Goal: Task Accomplishment & Management: Use online tool/utility

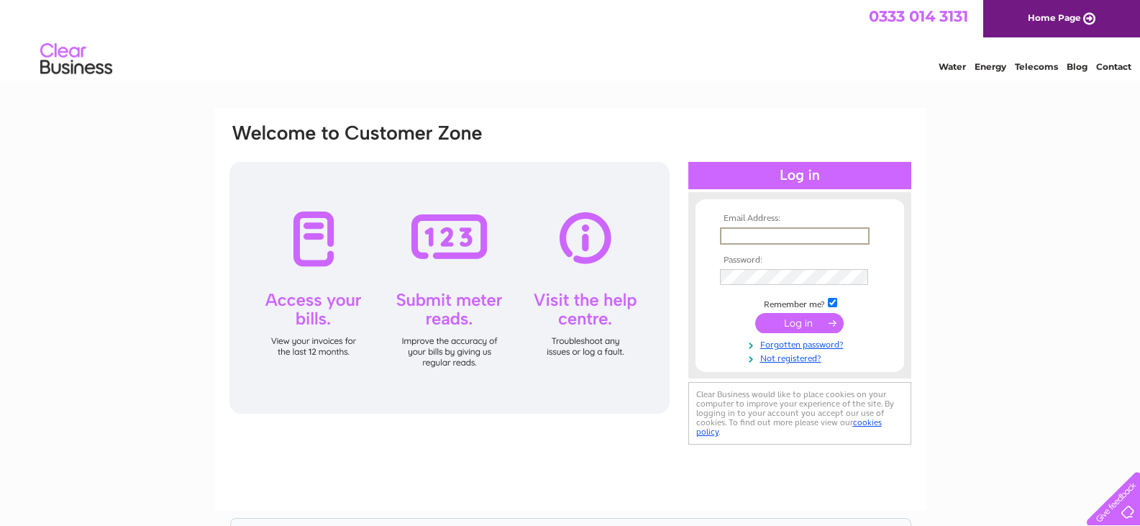
click at [765, 234] on input "text" at bounding box center [795, 235] width 150 height 17
type input "christinematheson071@btinternet.com"
click at [958, 250] on div "Email Address: christinematheson071@btinternet.com Password:" at bounding box center [570, 432] width 1140 height 649
click at [823, 320] on input "submit" at bounding box center [799, 321] width 88 height 20
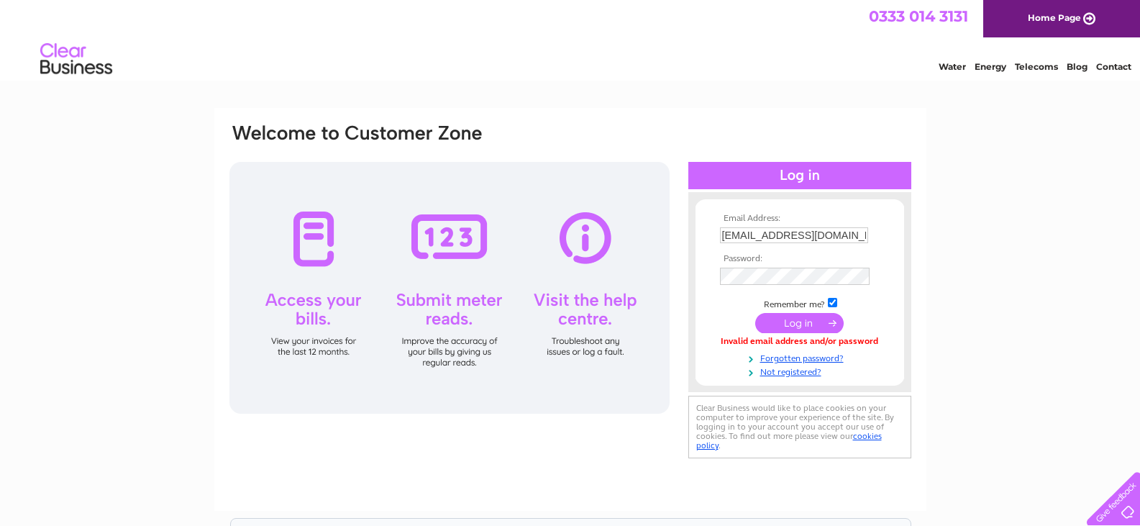
click at [773, 322] on input "submit" at bounding box center [799, 323] width 88 height 20
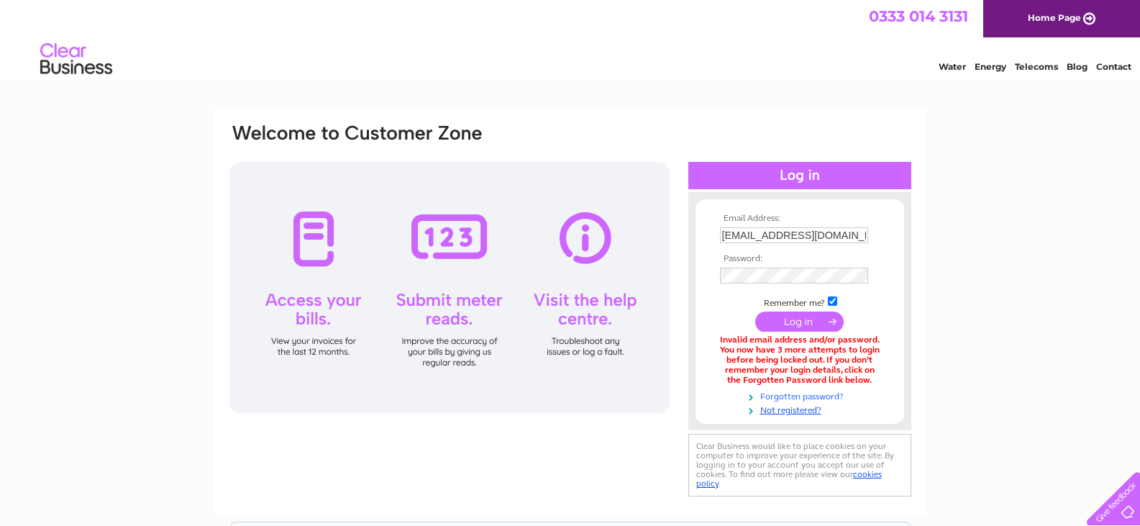
click at [792, 395] on link "Forgotten password?" at bounding box center [801, 395] width 163 height 14
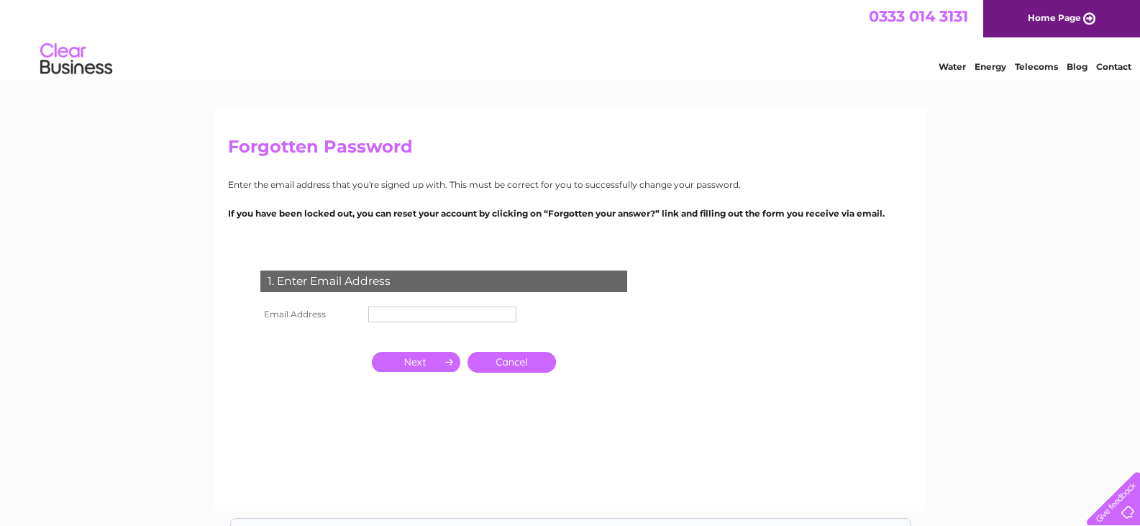
click at [431, 275] on div "1. Enter Email Address" at bounding box center [443, 281] width 367 height 22
click at [389, 305] on td at bounding box center [442, 314] width 155 height 23
click at [393, 313] on input "text" at bounding box center [443, 314] width 150 height 17
type input "[EMAIL_ADDRESS][DOMAIN_NAME]"
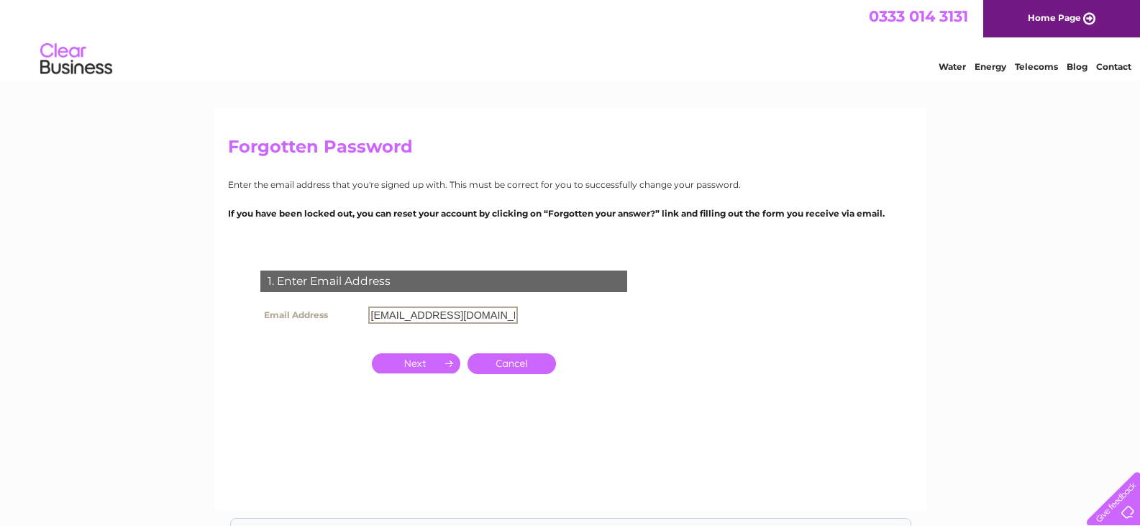
click at [429, 367] on input "button" at bounding box center [416, 363] width 88 height 20
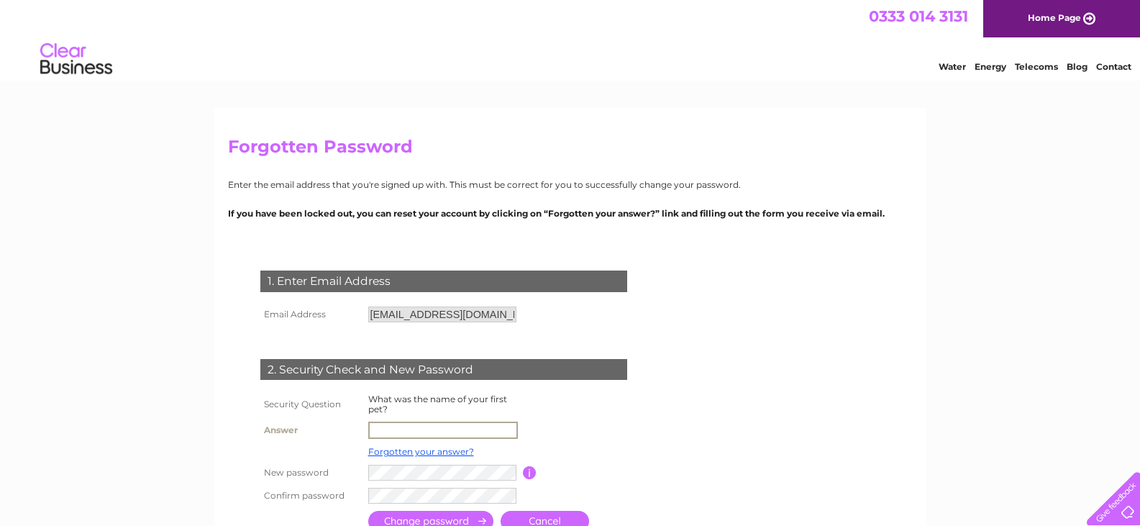
click at [411, 430] on input "text" at bounding box center [443, 429] width 150 height 17
type input "Coll"
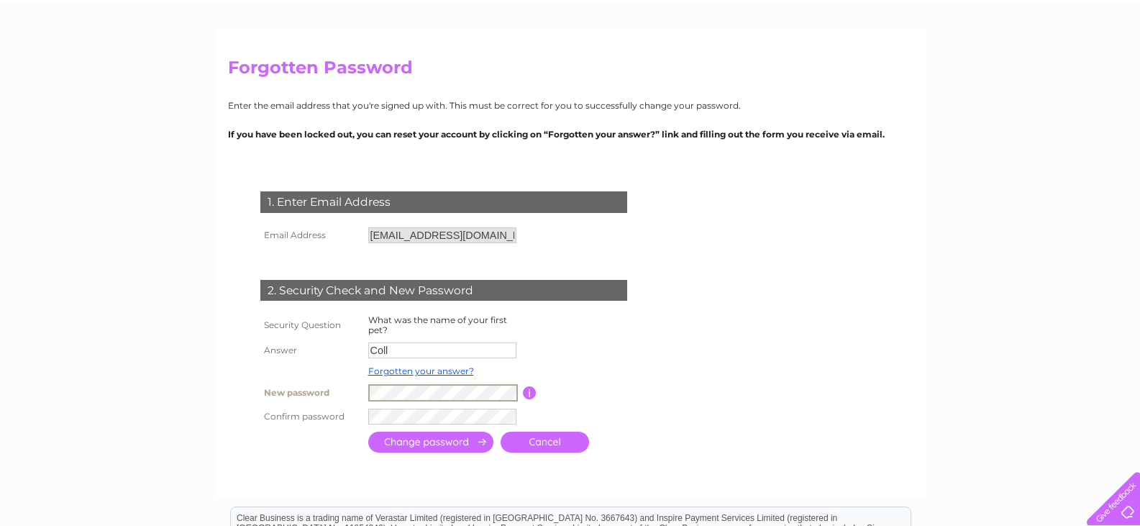
scroll to position [86, 0]
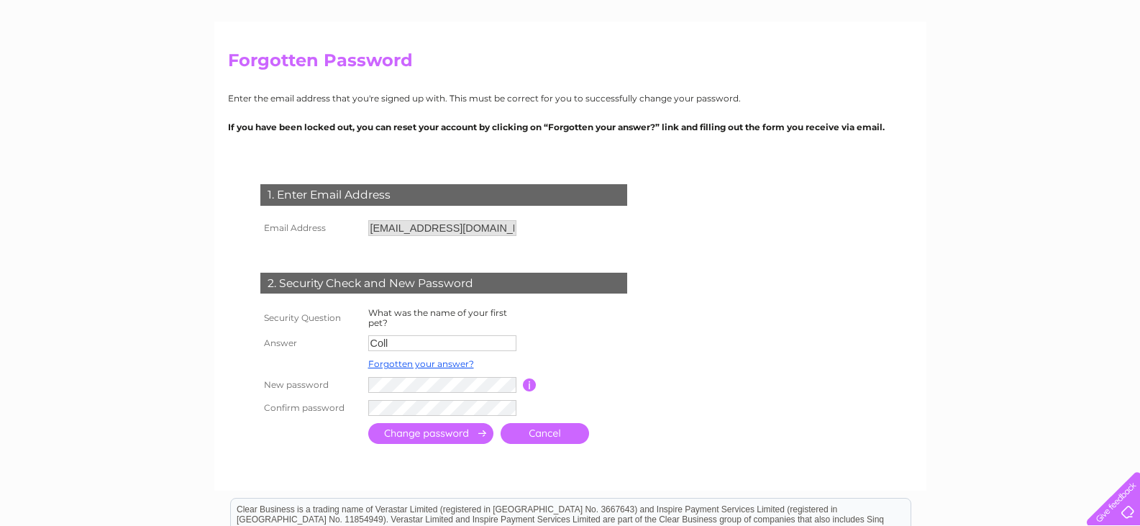
click at [406, 429] on input "submit" at bounding box center [430, 433] width 125 height 21
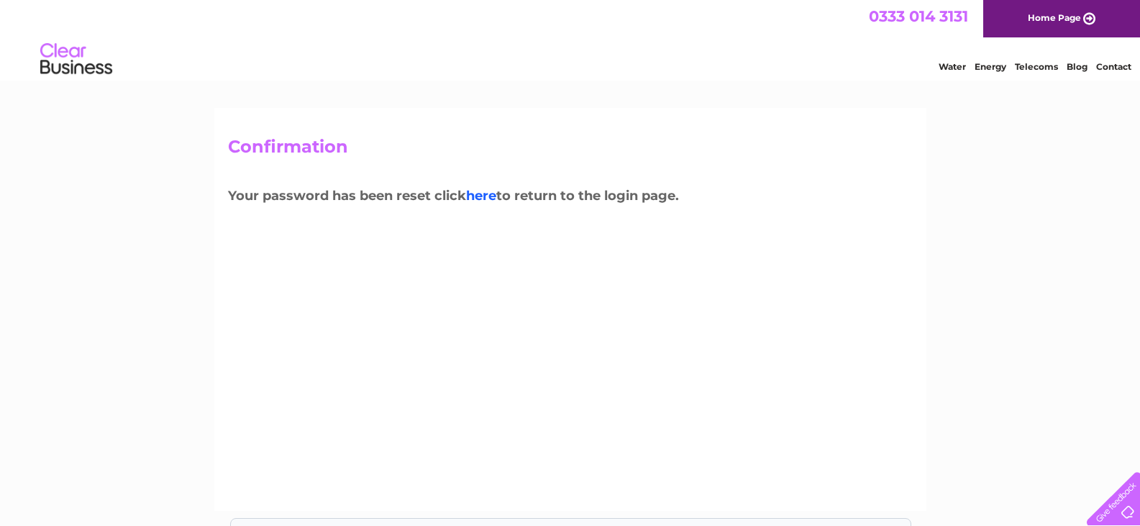
click at [486, 193] on link "here" at bounding box center [481, 196] width 30 height 16
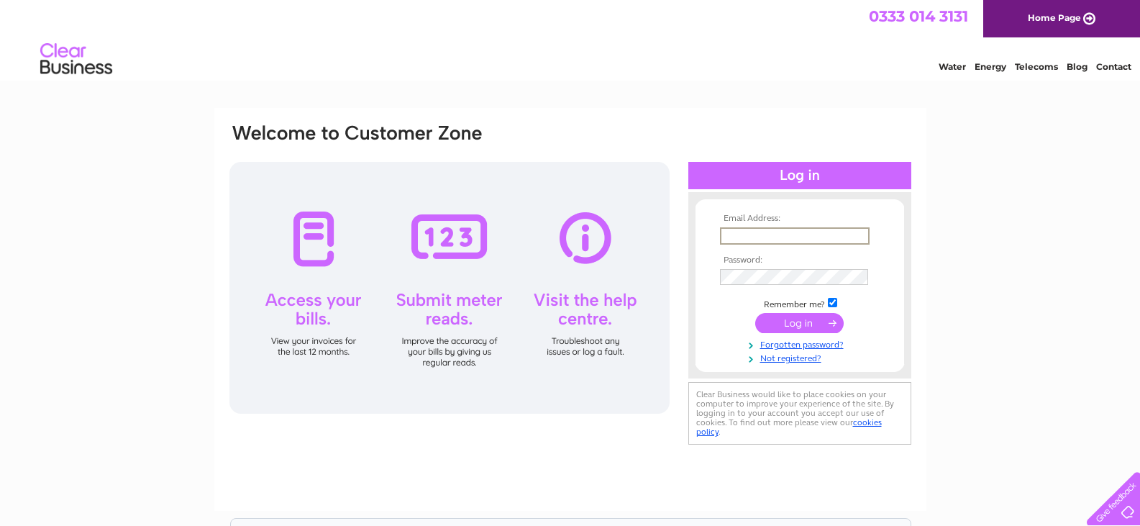
click at [754, 229] on input "text" at bounding box center [795, 235] width 150 height 17
type input "christinematheson071@btinternet.com"
click at [769, 323] on input "submit" at bounding box center [799, 321] width 88 height 20
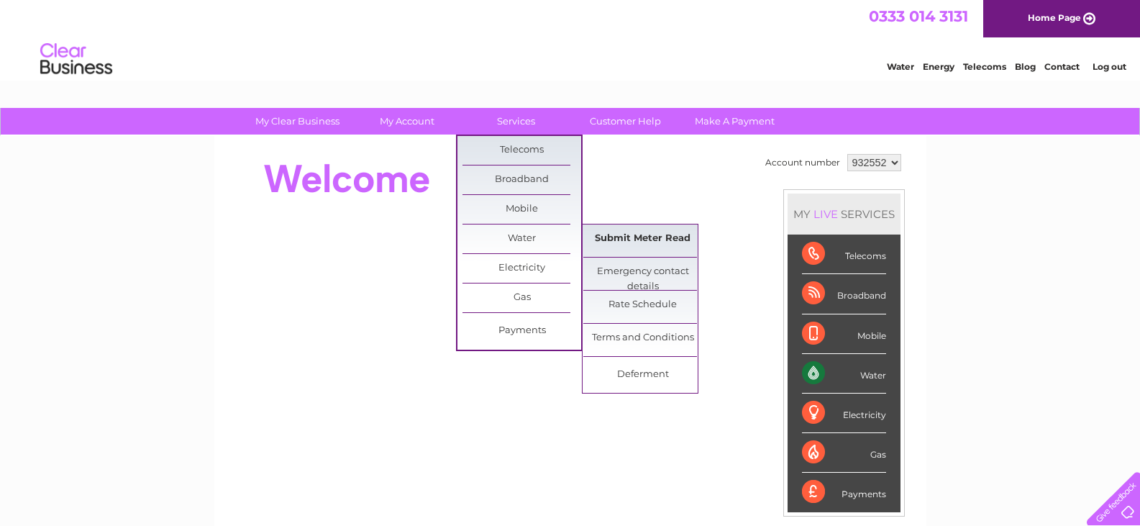
click at [616, 237] on link "Submit Meter Read" at bounding box center [642, 238] width 119 height 29
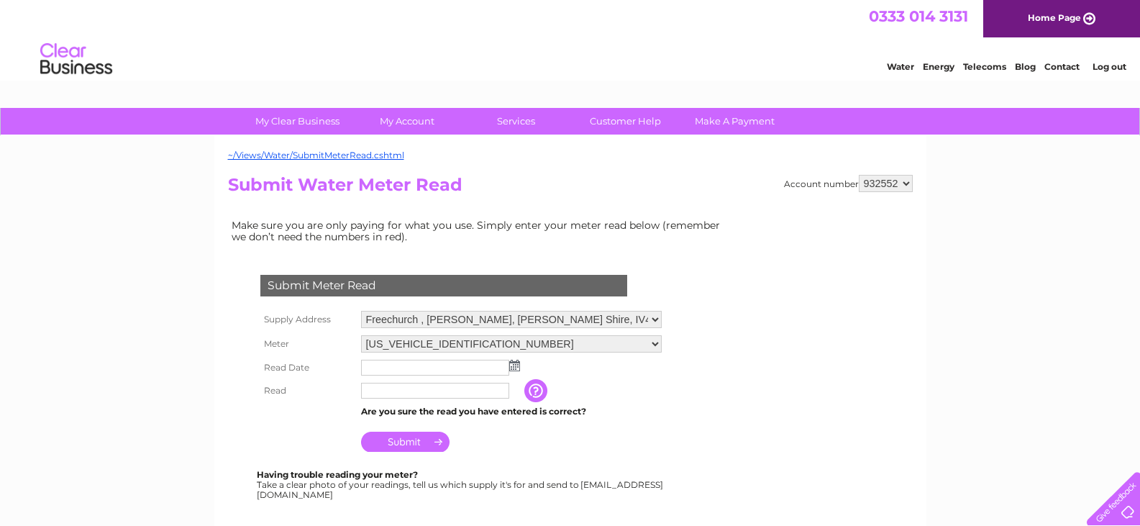
click at [516, 368] on img at bounding box center [514, 366] width 11 height 12
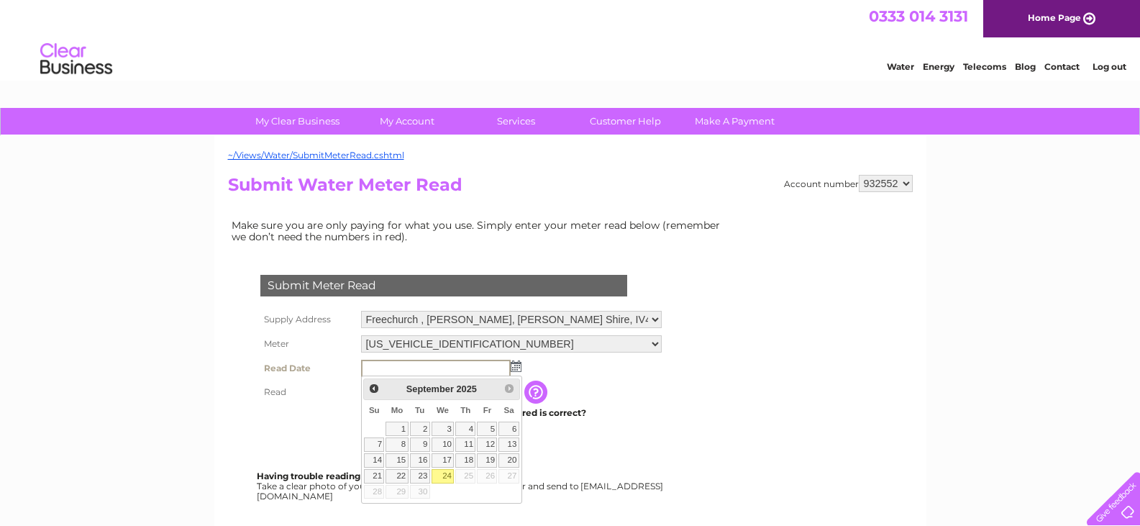
click at [442, 472] on link "24" at bounding box center [442, 476] width 23 height 14
type input "2025/09/24"
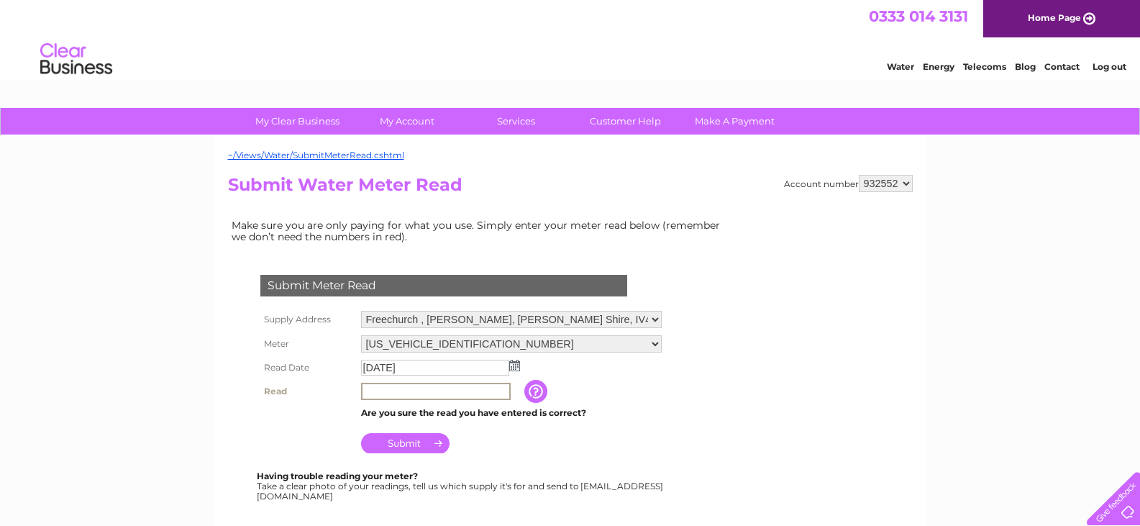
click at [399, 388] on input "text" at bounding box center [436, 391] width 150 height 17
type input "916"
click at [441, 445] on input "Submit" at bounding box center [405, 441] width 88 height 20
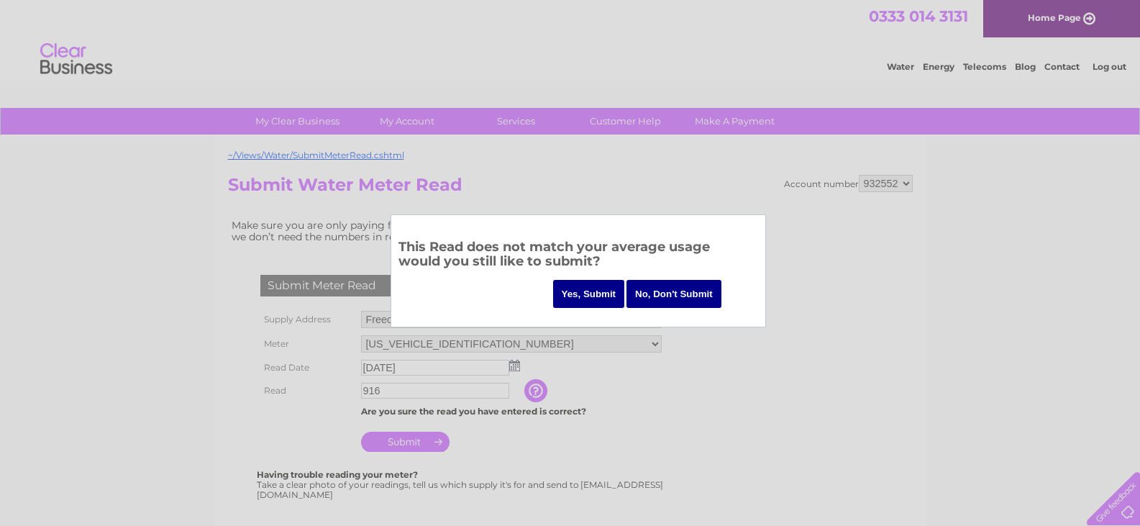
click at [590, 298] on input "Yes, Submit" at bounding box center [589, 294] width 72 height 28
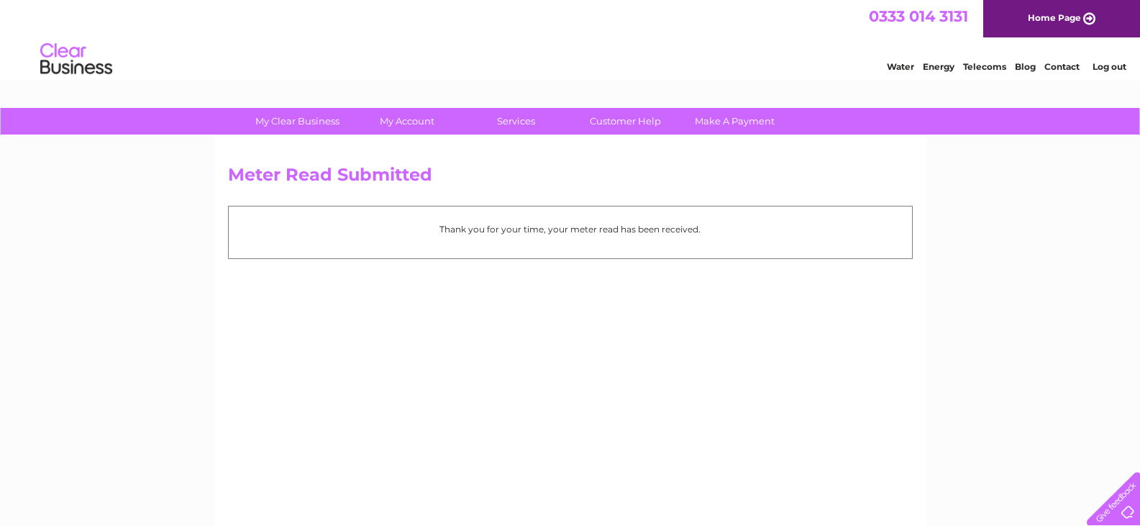
click at [1048, 68] on link "Contact" at bounding box center [1061, 66] width 35 height 11
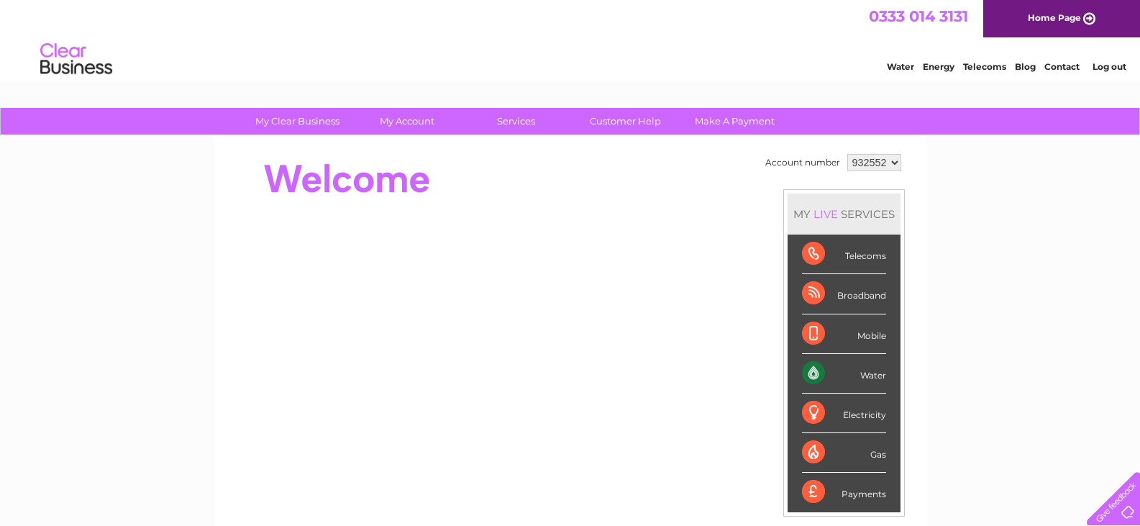
click at [1115, 64] on link "Log out" at bounding box center [1109, 66] width 34 height 11
